Goal: Task Accomplishment & Management: Manage account settings

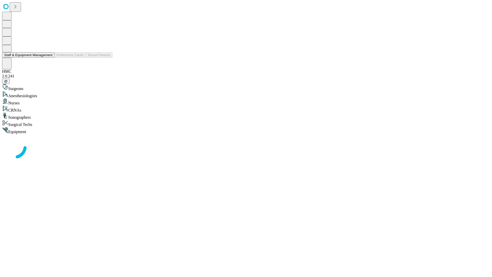
click at [49, 58] on button "Staff & Equipment Management" at bounding box center [28, 54] width 53 height 5
